Goal: Task Accomplishment & Management: Complete application form

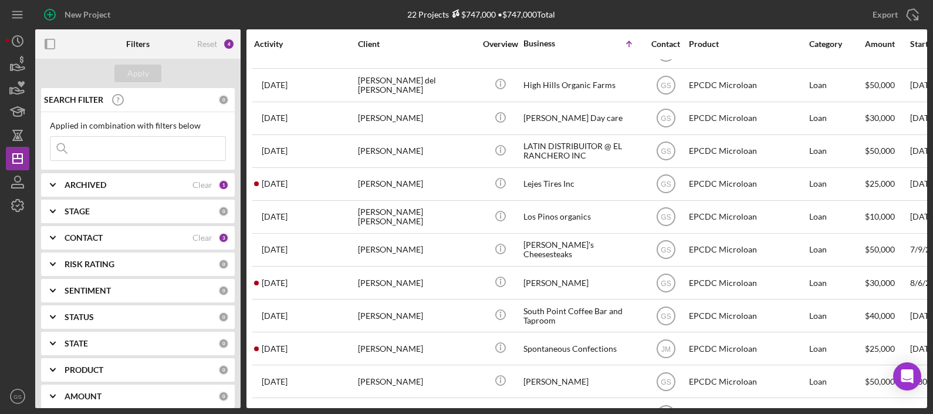
scroll to position [335, 0]
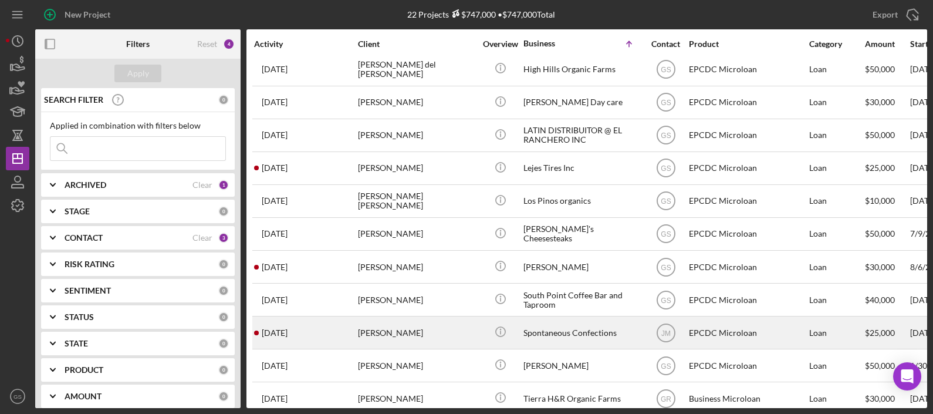
click at [572, 320] on div "Spontaneous Confections" at bounding box center [581, 332] width 117 height 31
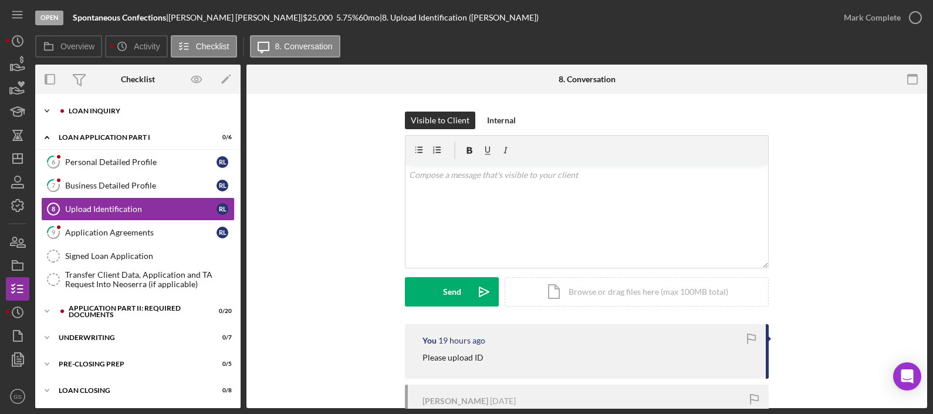
click at [138, 106] on div "Icon/Expander Loan Inquiry 0 / 6" at bounding box center [137, 110] width 205 height 23
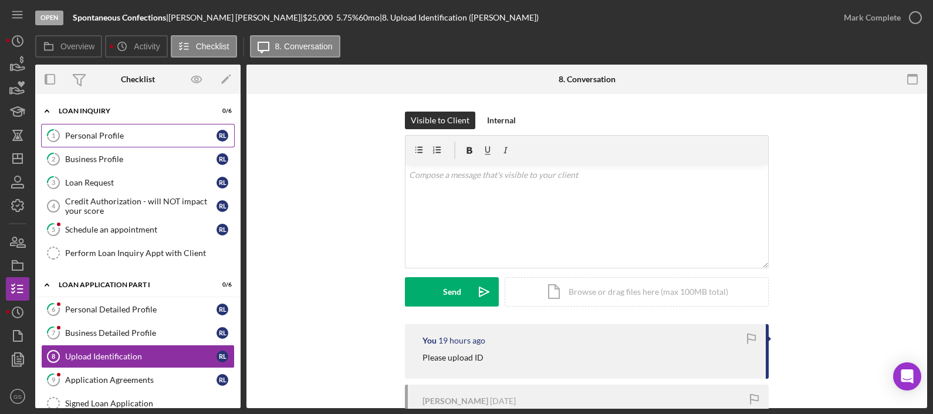
click at [123, 133] on div "Personal Profile" at bounding box center [140, 135] width 151 height 9
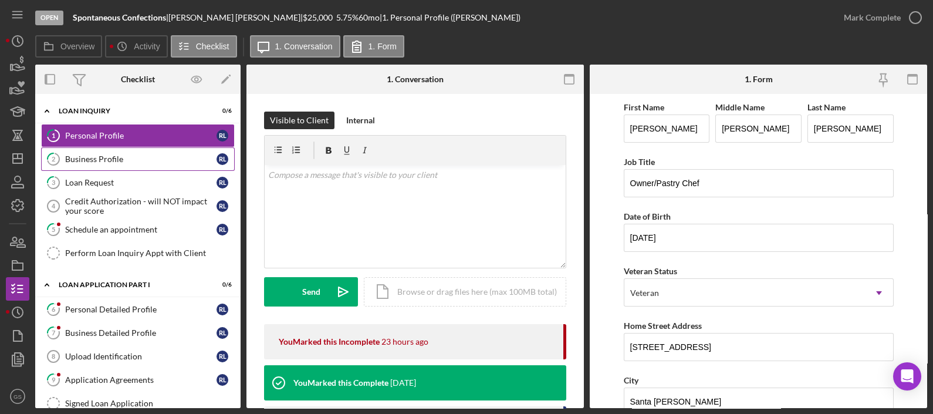
click at [118, 161] on div "Business Profile" at bounding box center [140, 158] width 151 height 9
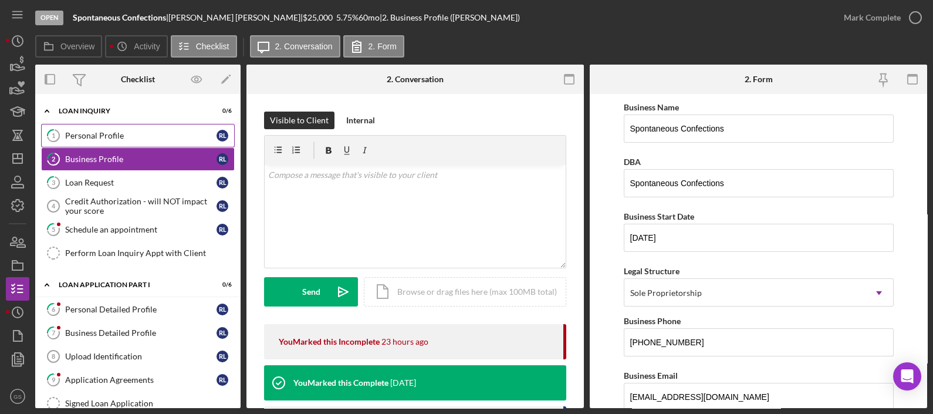
click at [88, 131] on div "Personal Profile" at bounding box center [140, 135] width 151 height 9
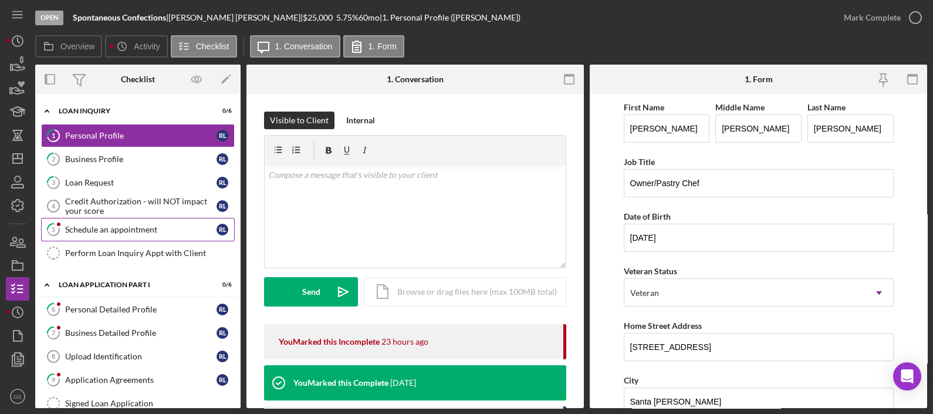
click at [130, 234] on link "5 Schedule an appointment [PERSON_NAME]" at bounding box center [138, 229] width 194 height 23
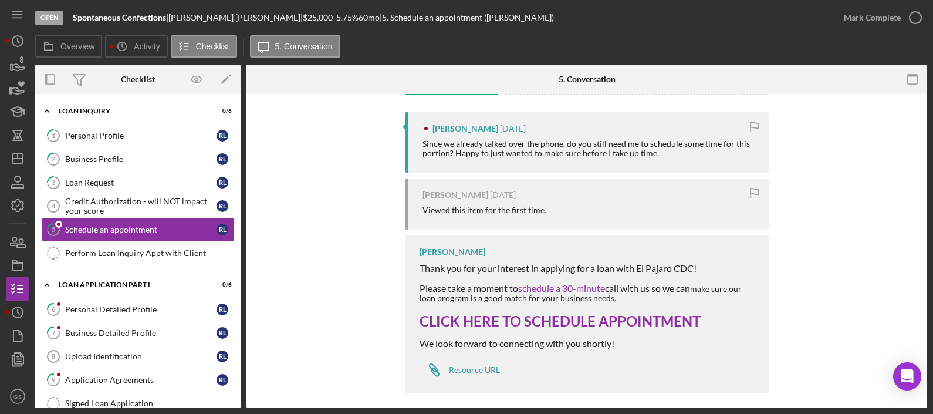
scroll to position [220, 0]
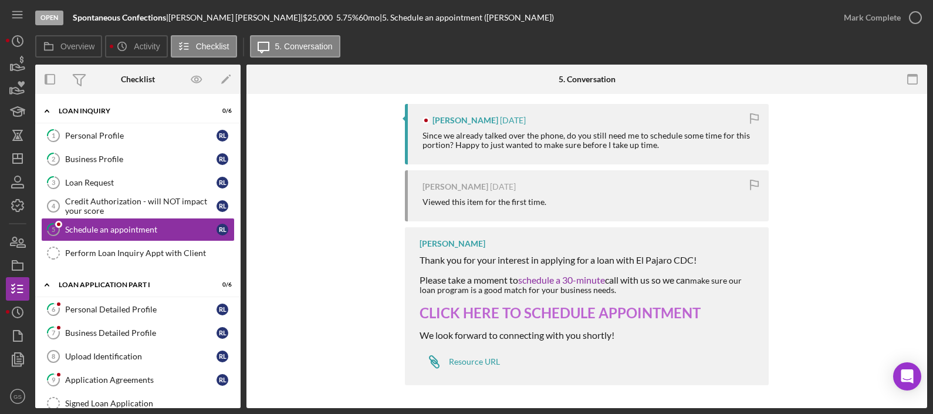
click at [480, 308] on link "CLICK HERE TO SCHEDULE APPOINTMENT" at bounding box center [559, 312] width 281 height 17
